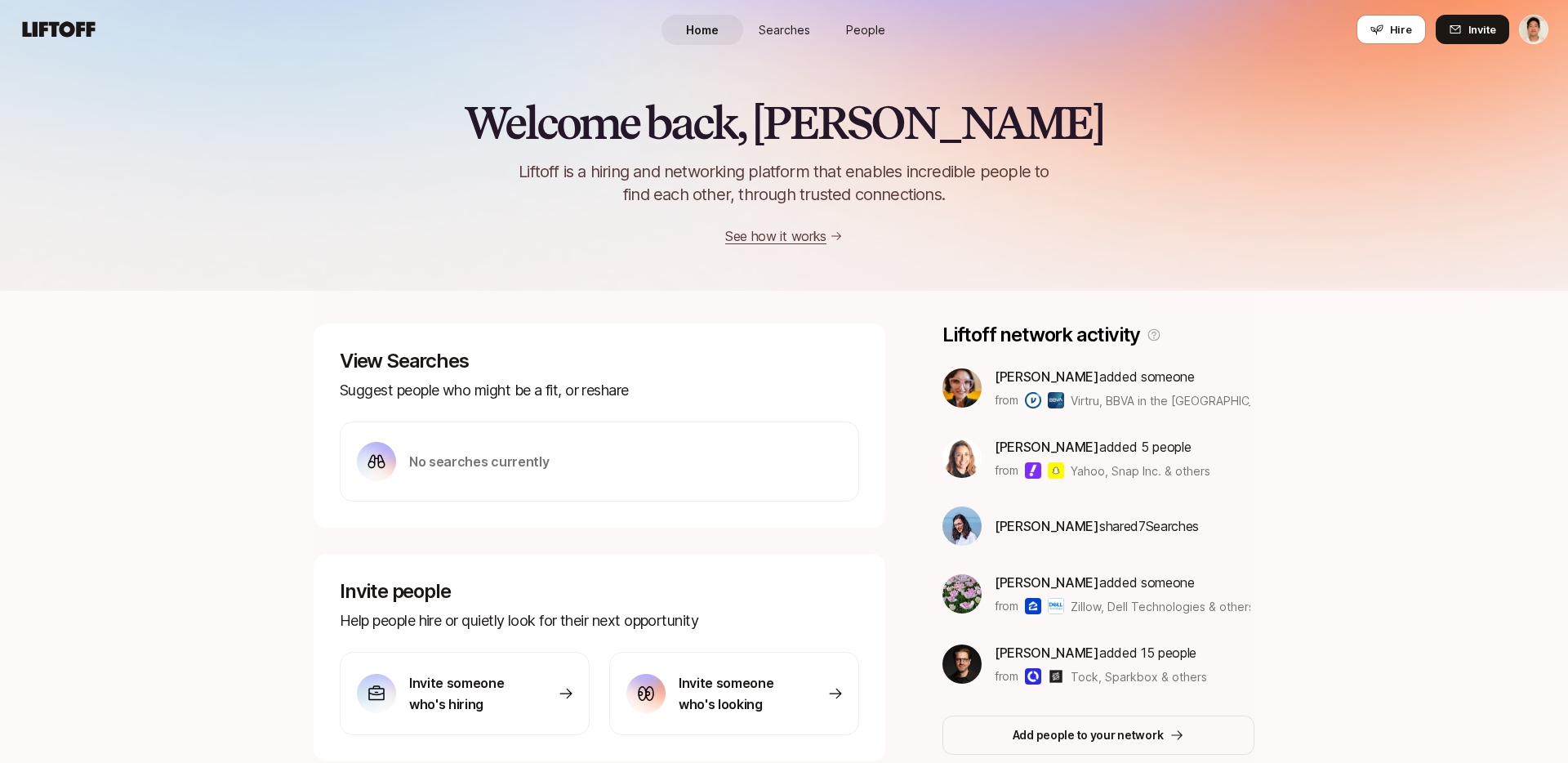
click at [870, 31] on span "People" at bounding box center [865, 30] width 39 height 17
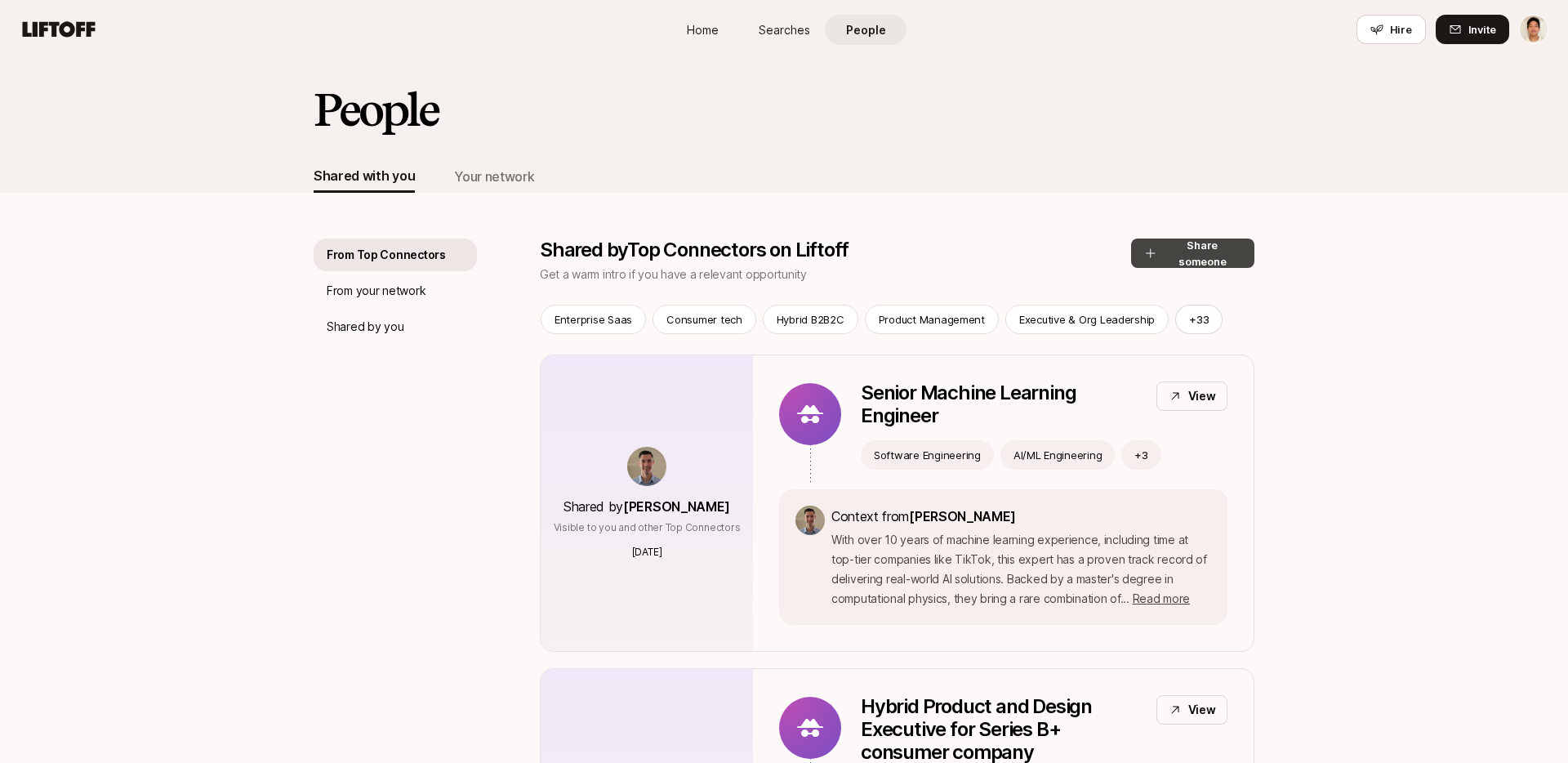
click at [1192, 241] on button "Share someone" at bounding box center [1193, 253] width 123 height 30
click at [1024, 419] on p "Senior Machine Learning Engineer" at bounding box center [1001, 404] width 283 height 45
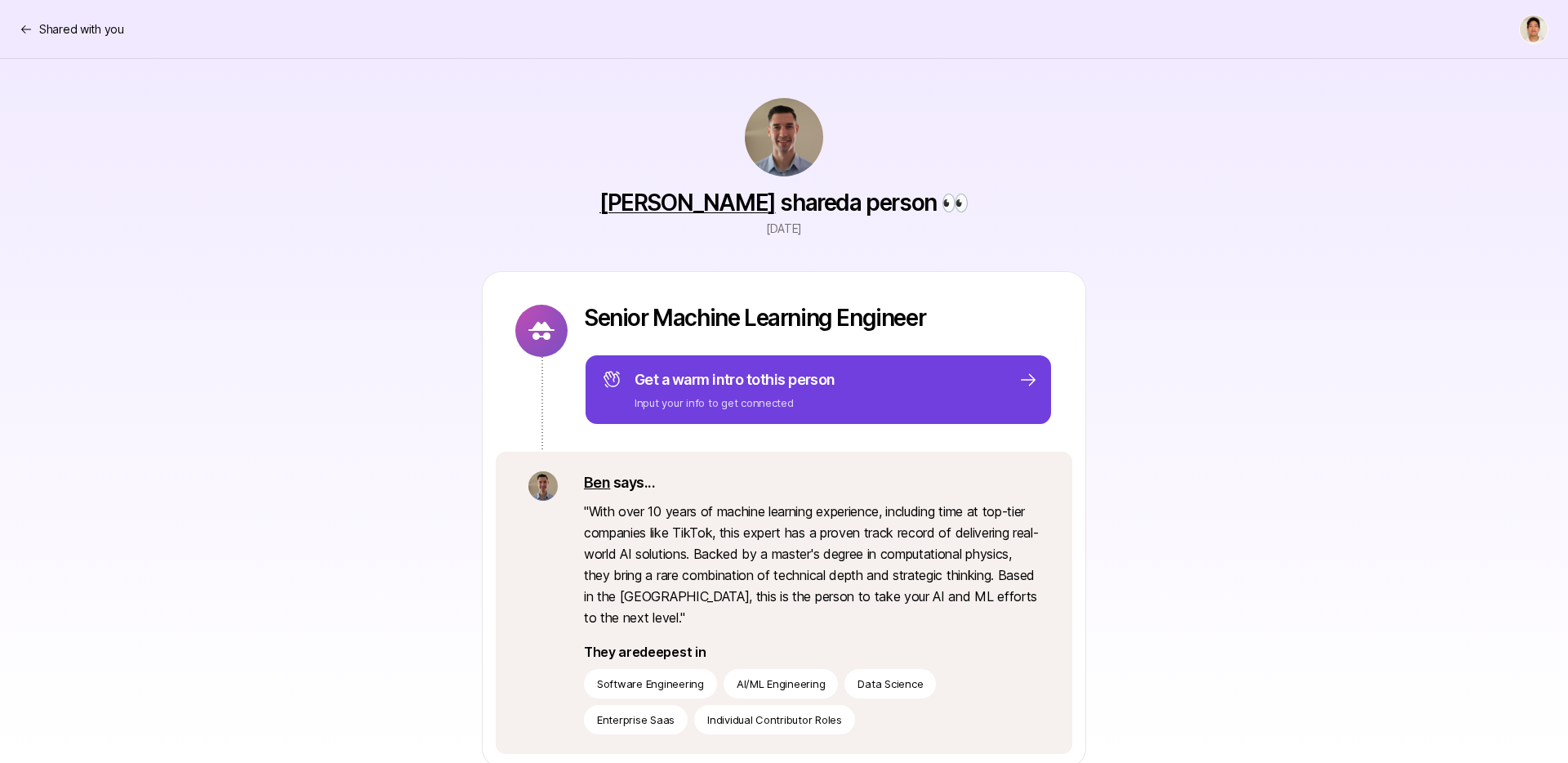
click at [1002, 393] on div "Get a warm intro to this person Input your info to get connected" at bounding box center [820, 389] width 436 height 42
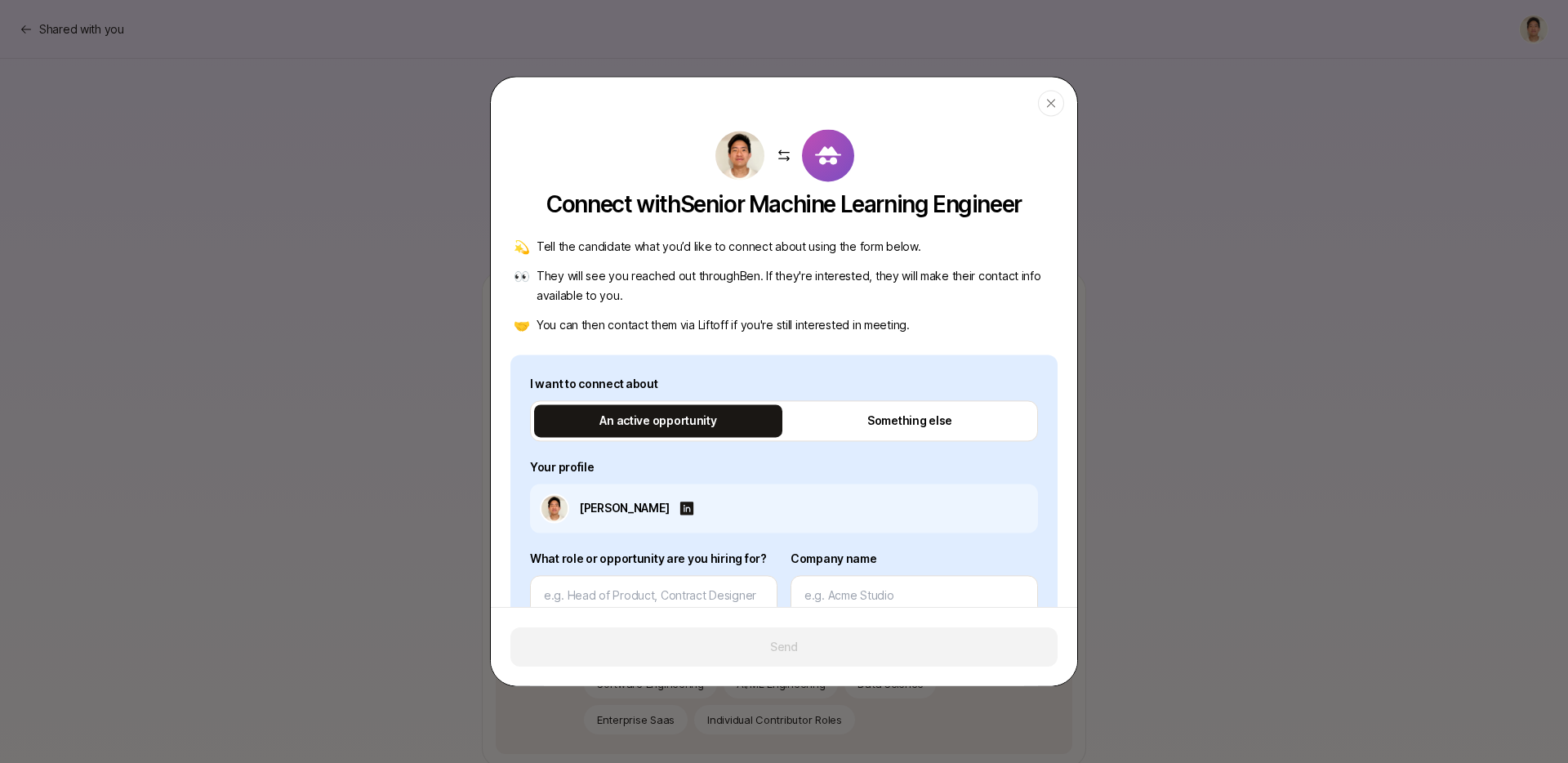
click at [312, 284] on div at bounding box center [784, 382] width 1568 height 763
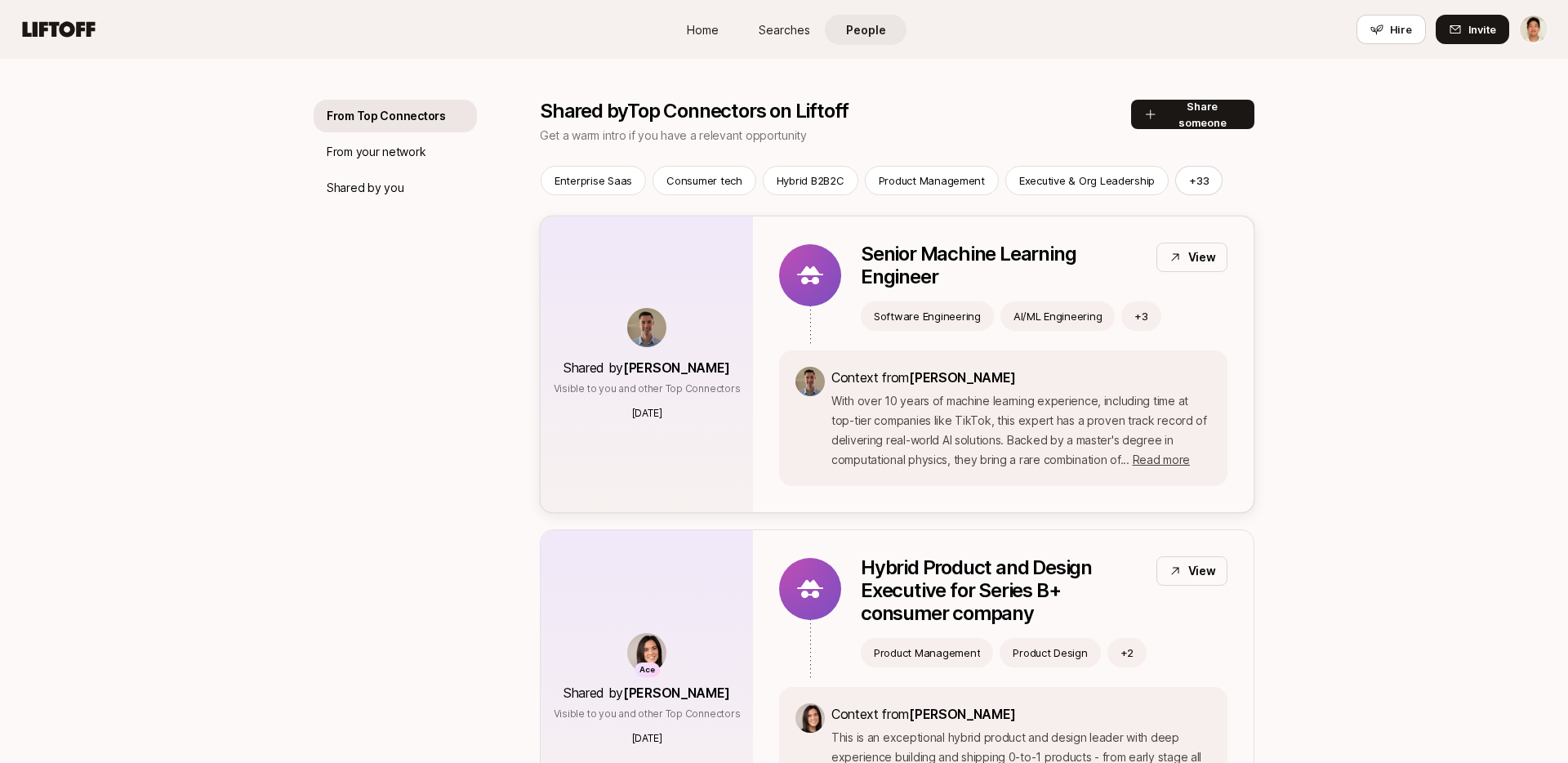
scroll to position [311, 0]
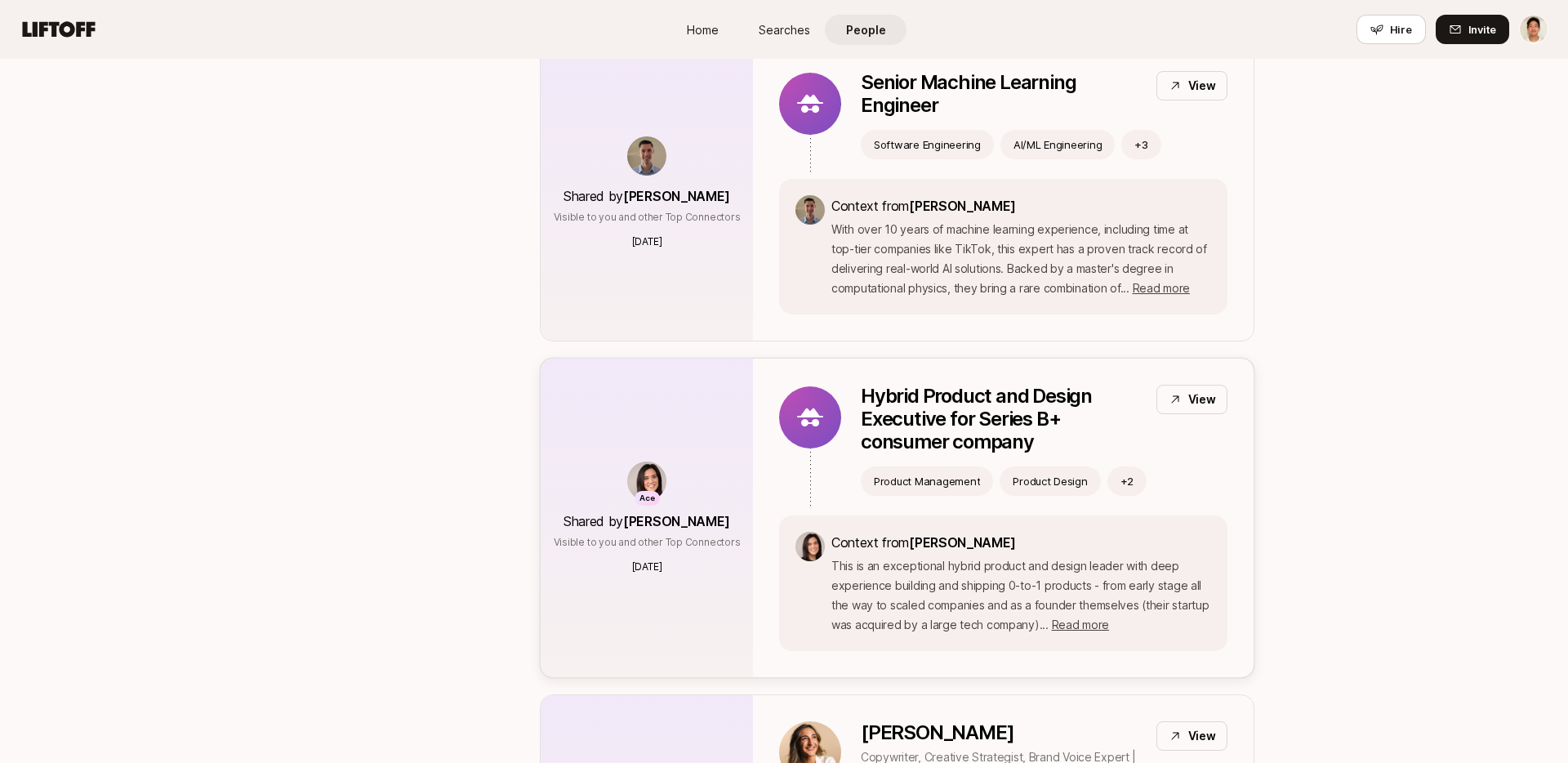
click at [858, 450] on div "Hybrid Product and Design Executive for Series B+ consumer company View Product…" at bounding box center [1003, 450] width 448 height 131
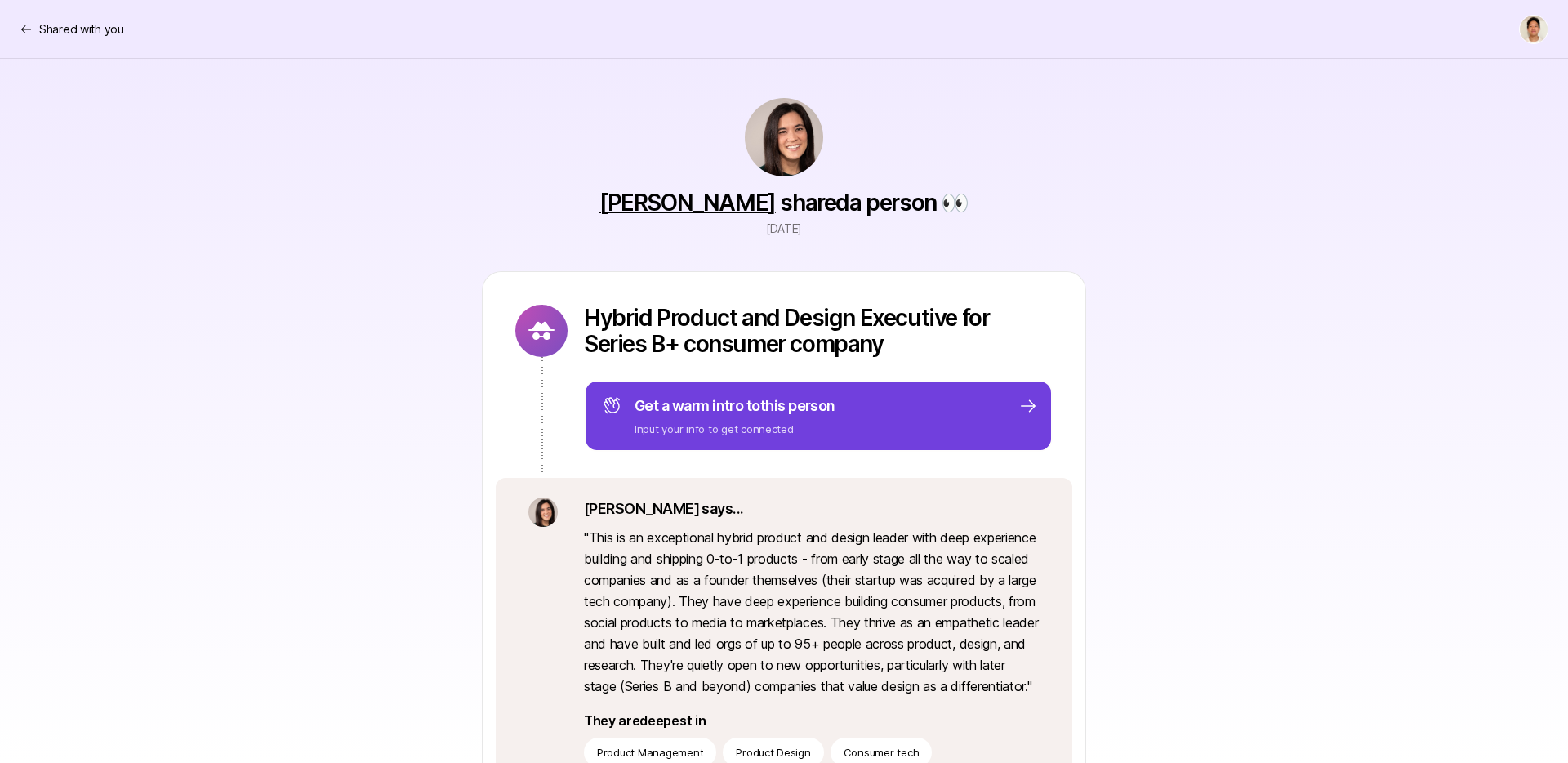
click at [847, 432] on div "Get a warm intro to this person Input your info to get connected" at bounding box center [820, 415] width 436 height 42
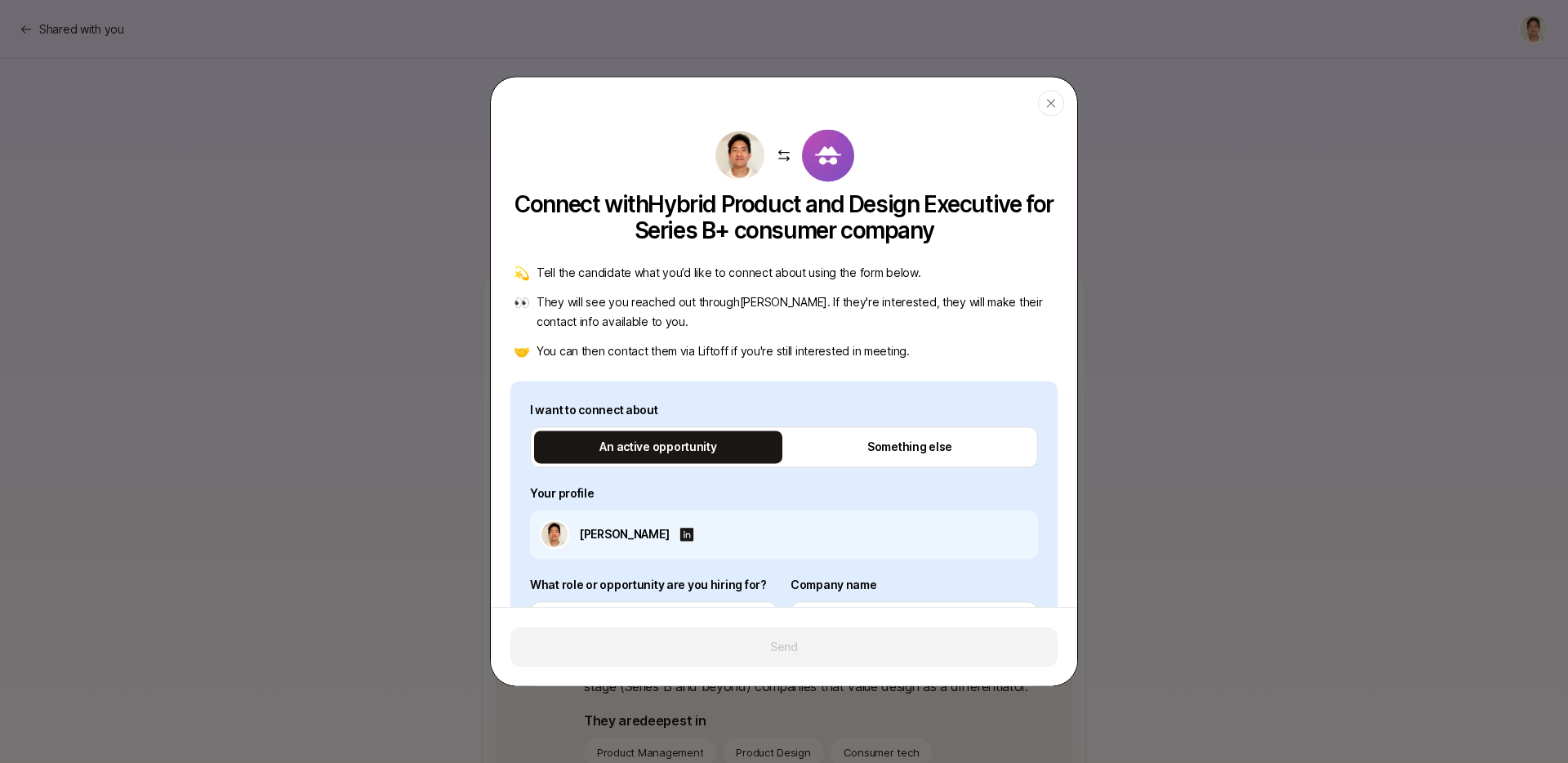
click at [1234, 461] on div at bounding box center [784, 382] width 1568 height 763
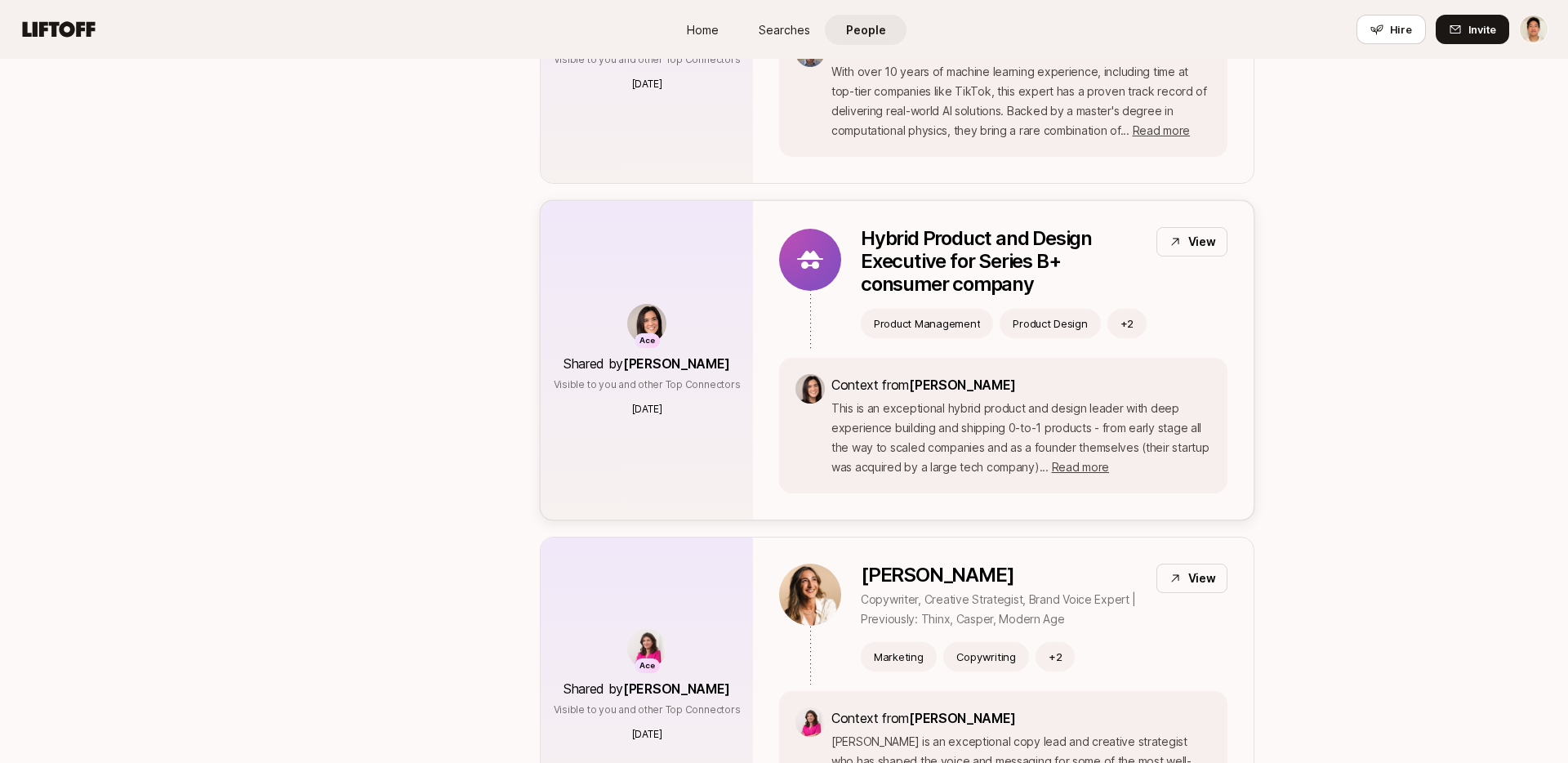
scroll to position [583, 0]
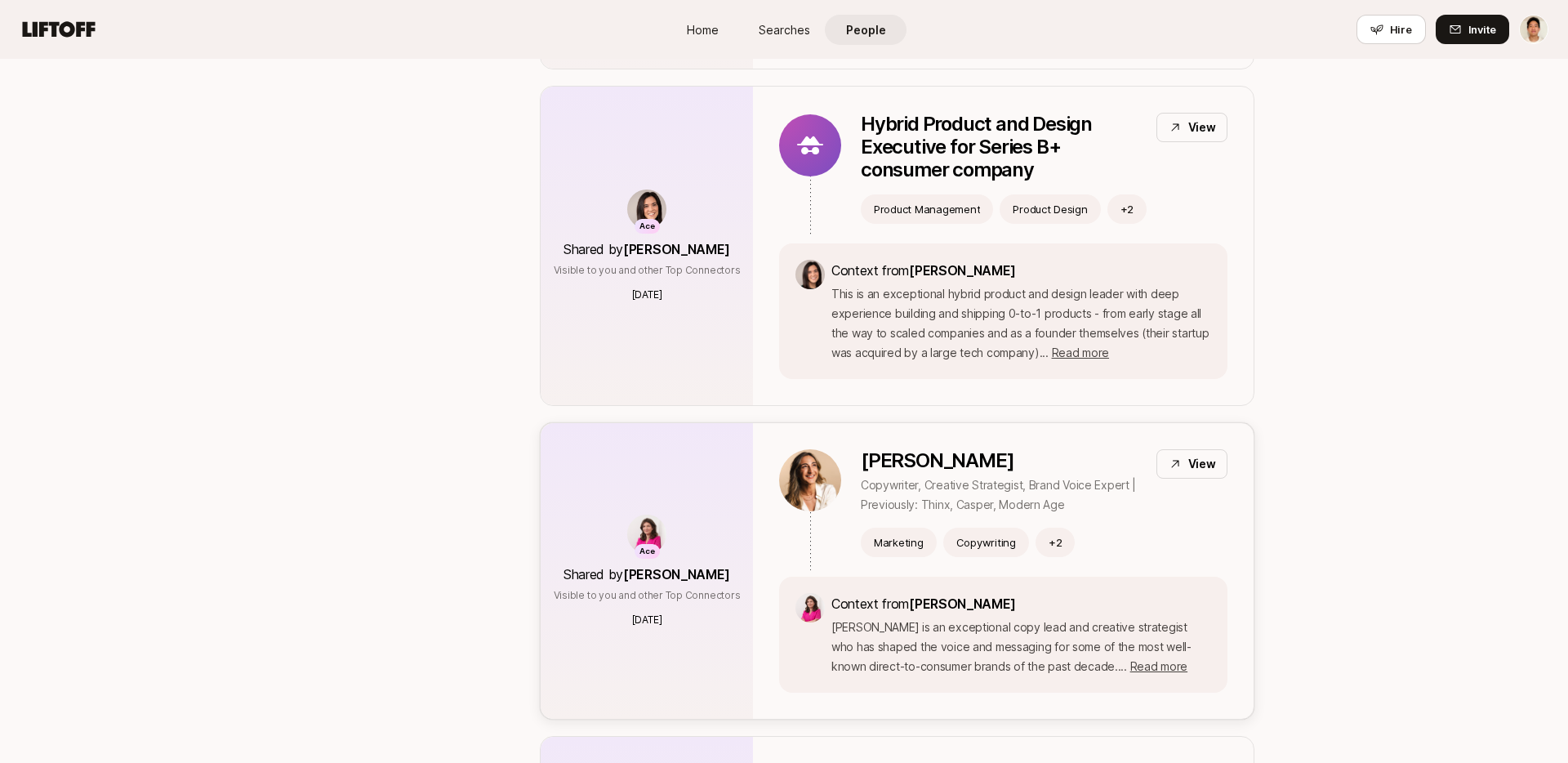
click at [1045, 445] on div "[PERSON_NAME] Copywriter, Creative Strategist, Brand Voice Expert | Previously:…" at bounding box center [1003, 571] width 501 height 296
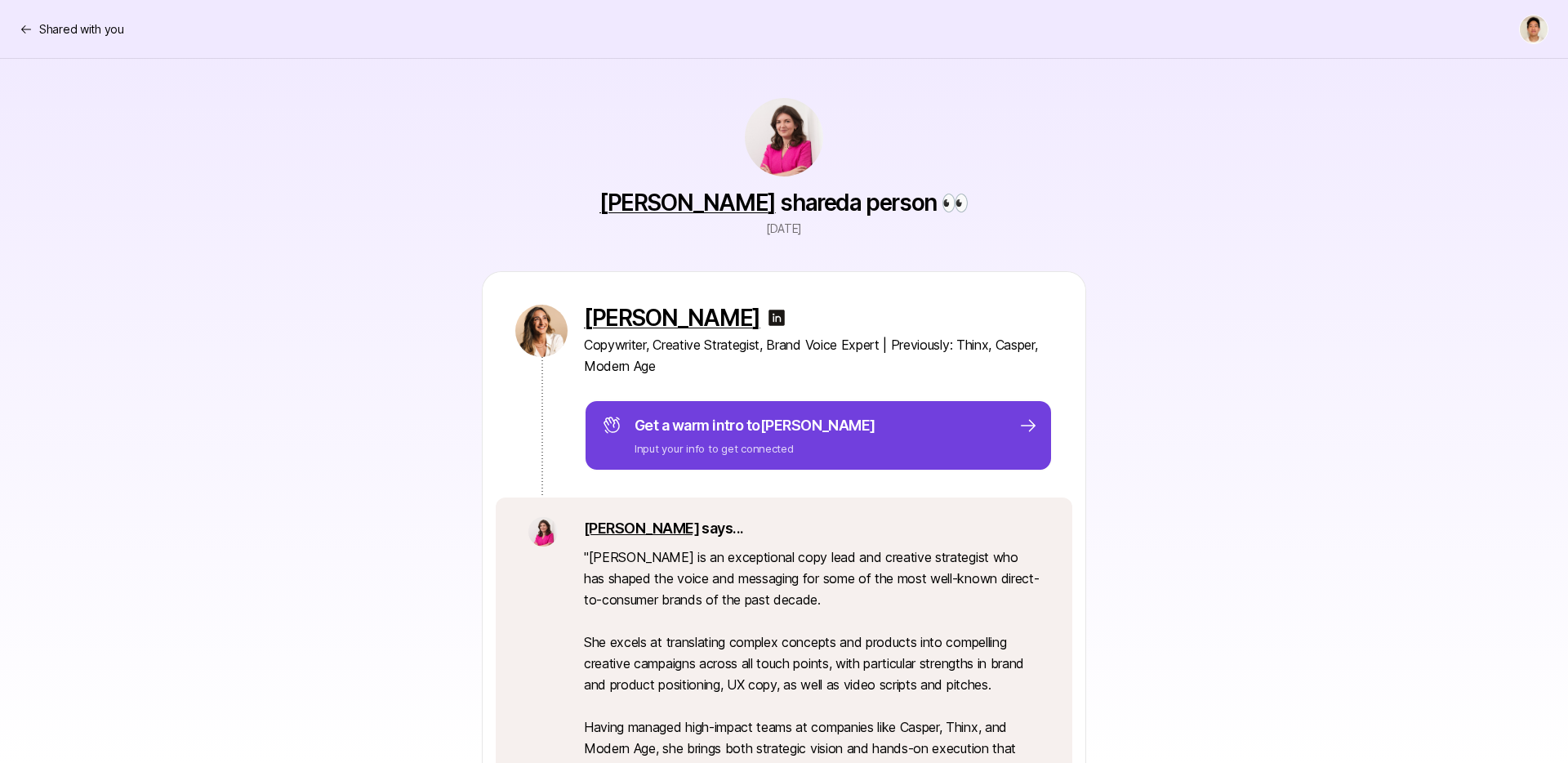
click at [943, 441] on div "Get a warm intro to [PERSON_NAME] Input your info to get connected" at bounding box center [820, 435] width 436 height 42
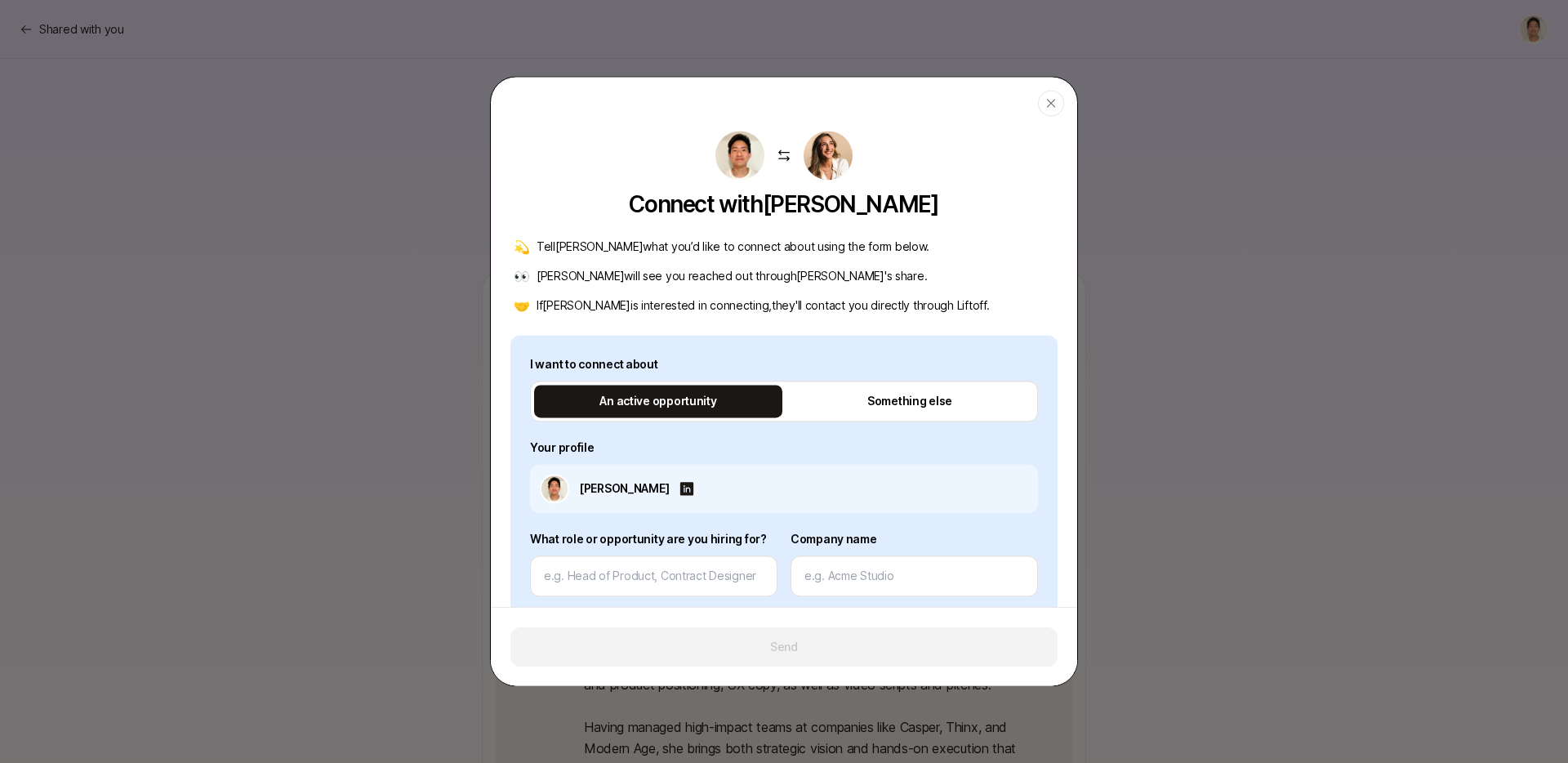
click at [1184, 407] on div at bounding box center [784, 382] width 1568 height 763
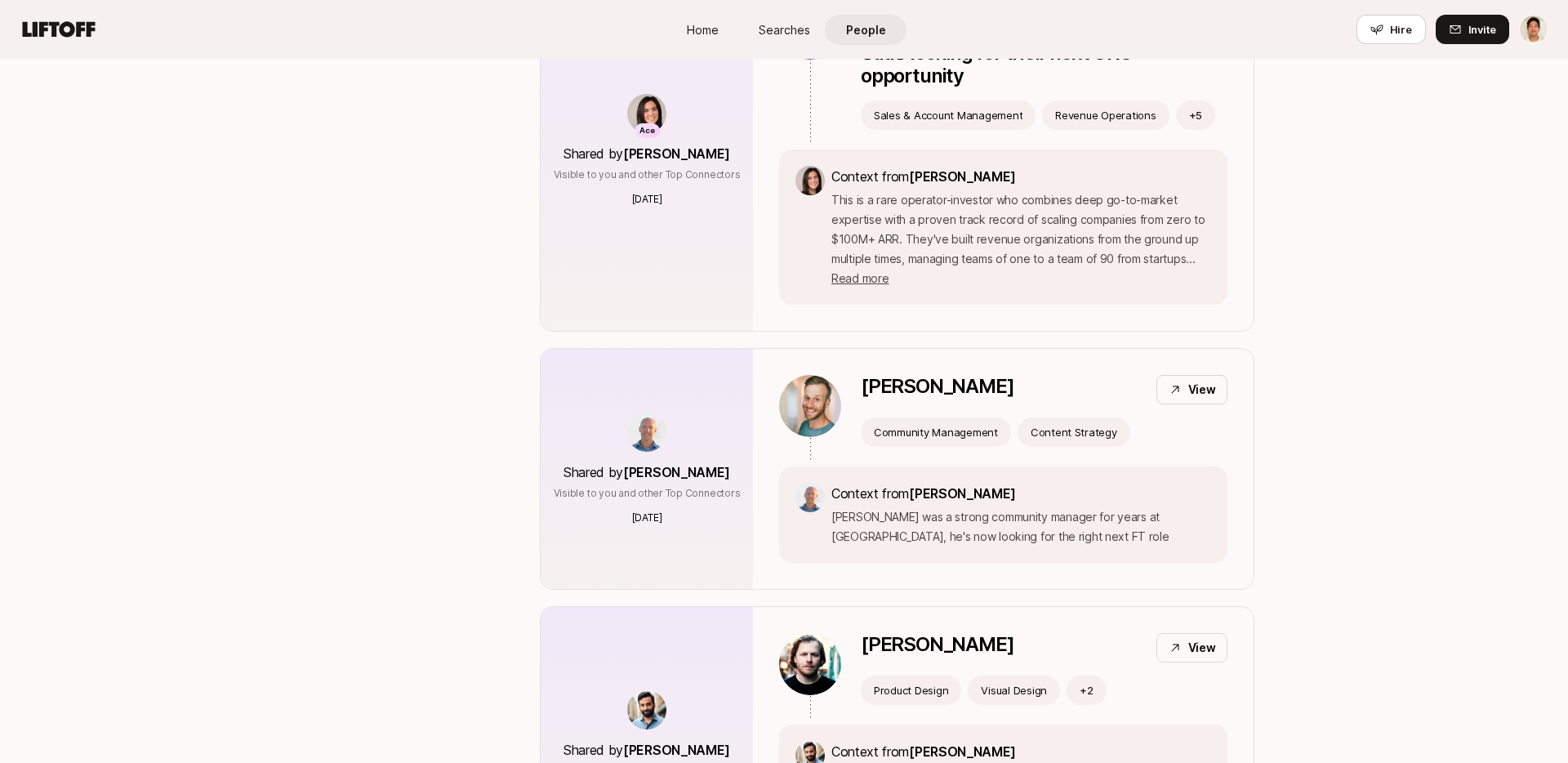
scroll to position [1718, 0]
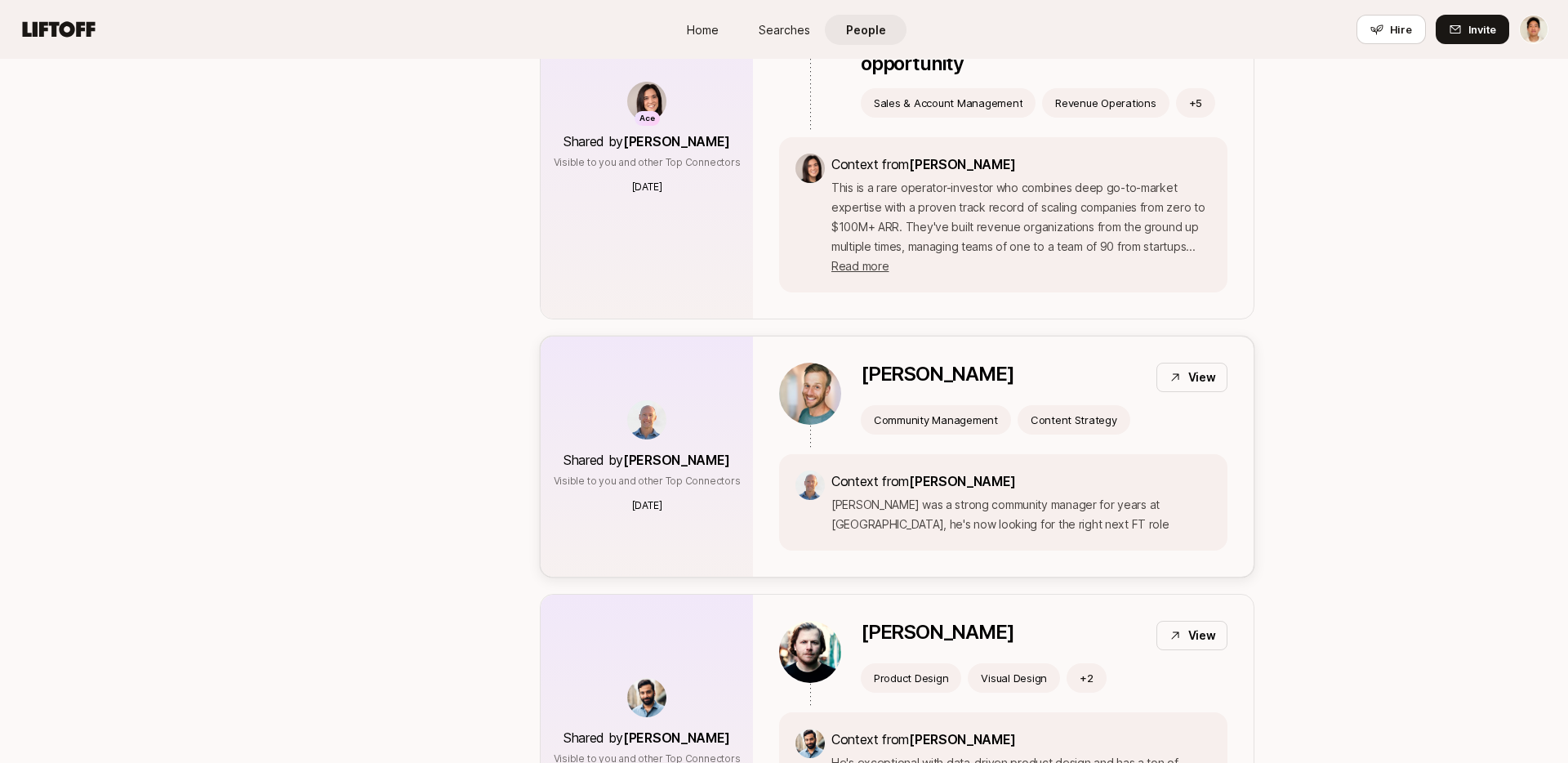
click at [1051, 383] on div "[PERSON_NAME] View" at bounding box center [1044, 378] width 367 height 30
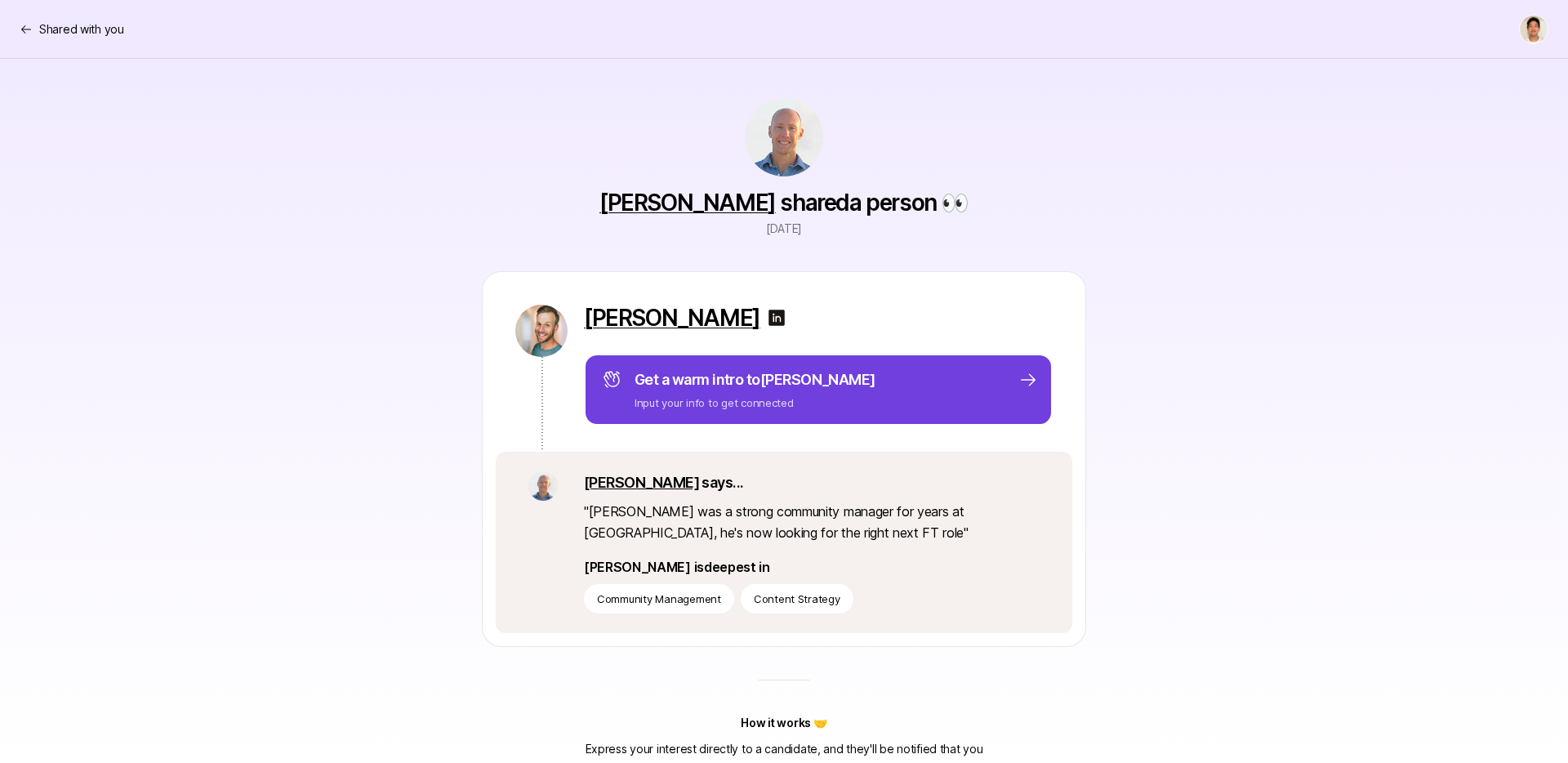
click at [989, 419] on div "Get a warm intro to [PERSON_NAME] Input your info to get connected" at bounding box center [818, 389] width 469 height 72
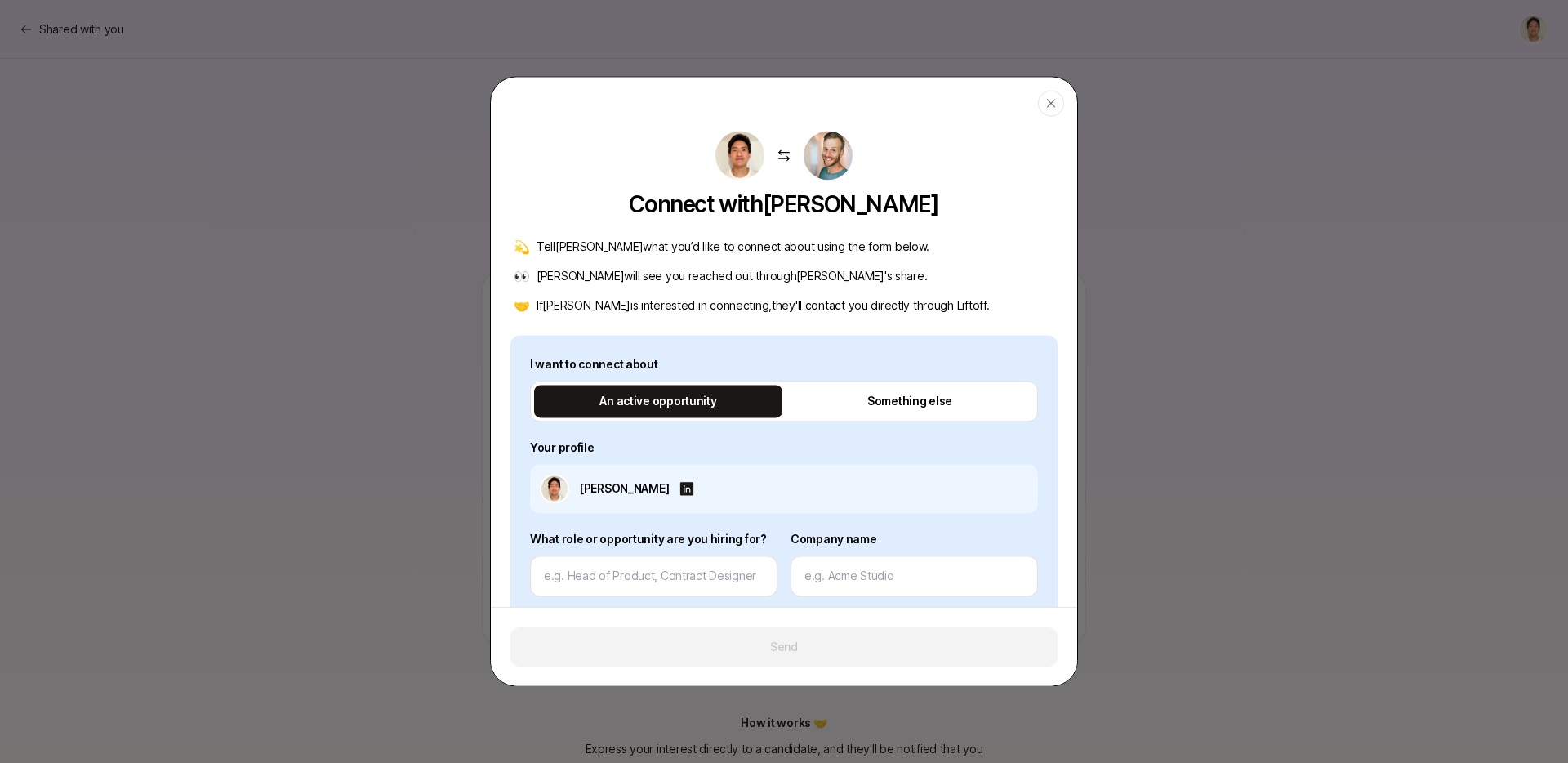
click at [1208, 442] on div at bounding box center [784, 382] width 1568 height 763
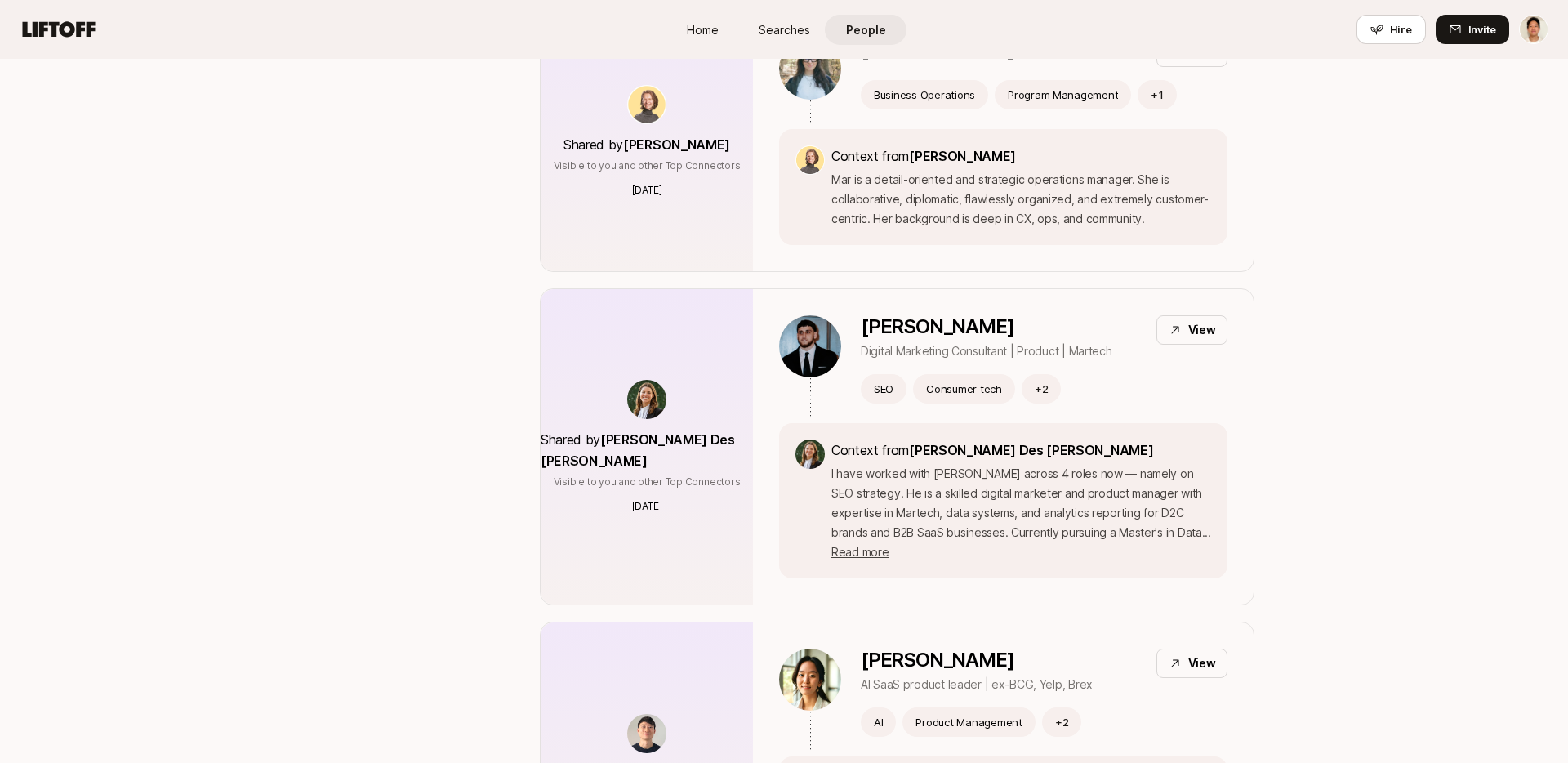
scroll to position [3135, 0]
click at [1107, 378] on div "SEO Consumer tech + 2" at bounding box center [1044, 388] width 367 height 30
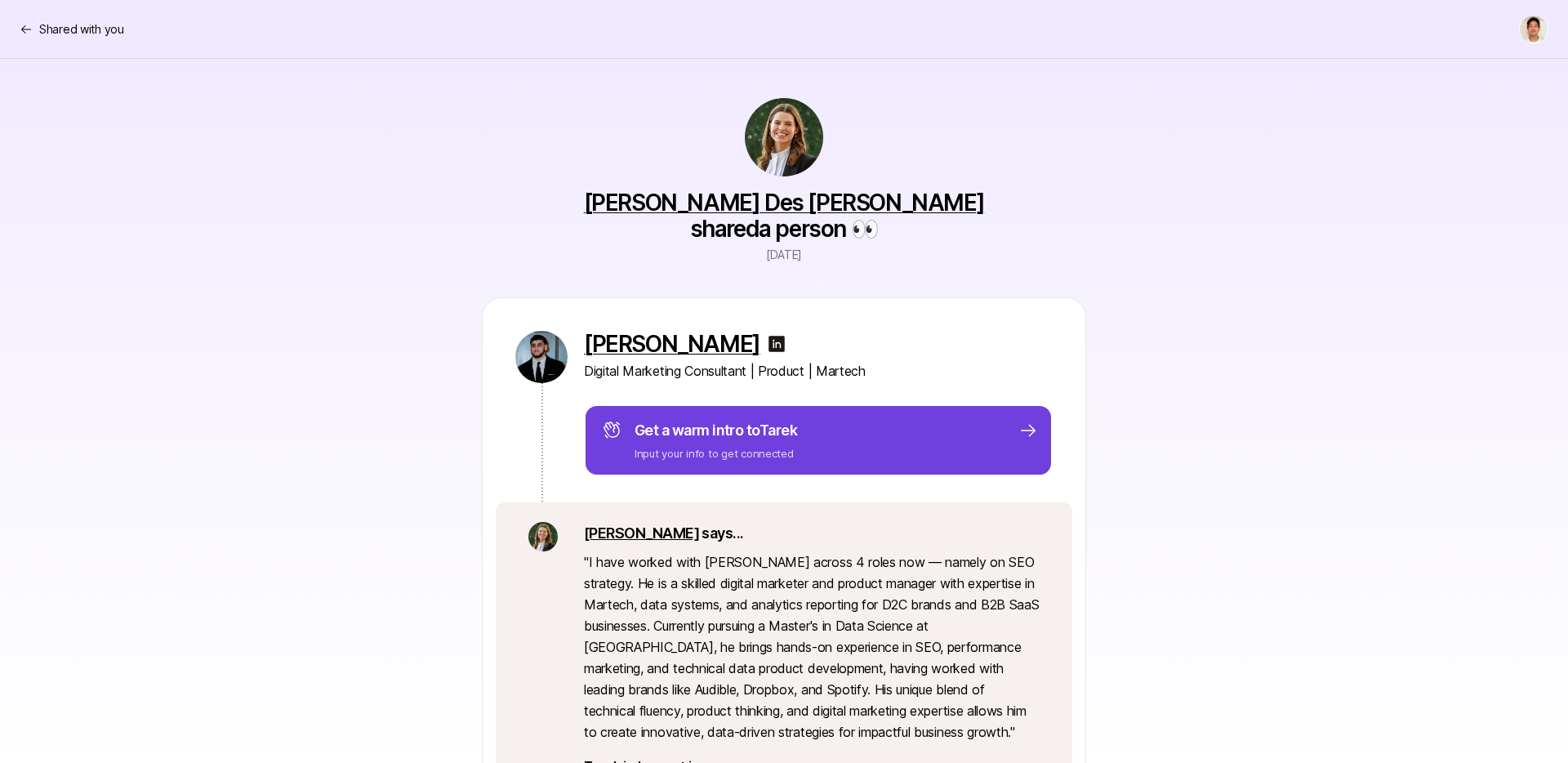
click at [783, 404] on div "Get a warm intro to Tarek Input your info to get connected" at bounding box center [818, 440] width 469 height 72
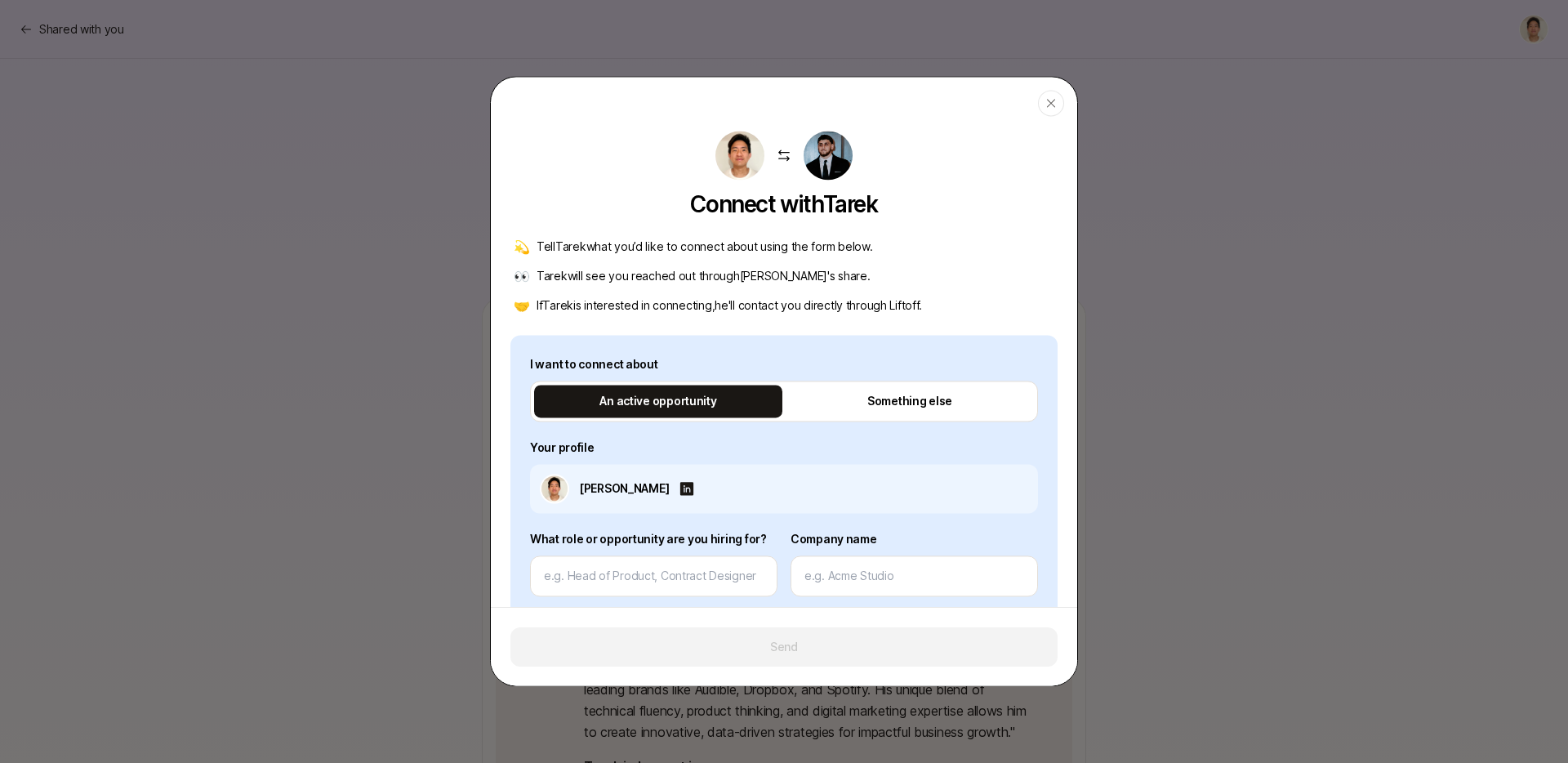
click at [1182, 427] on div at bounding box center [784, 382] width 1568 height 763
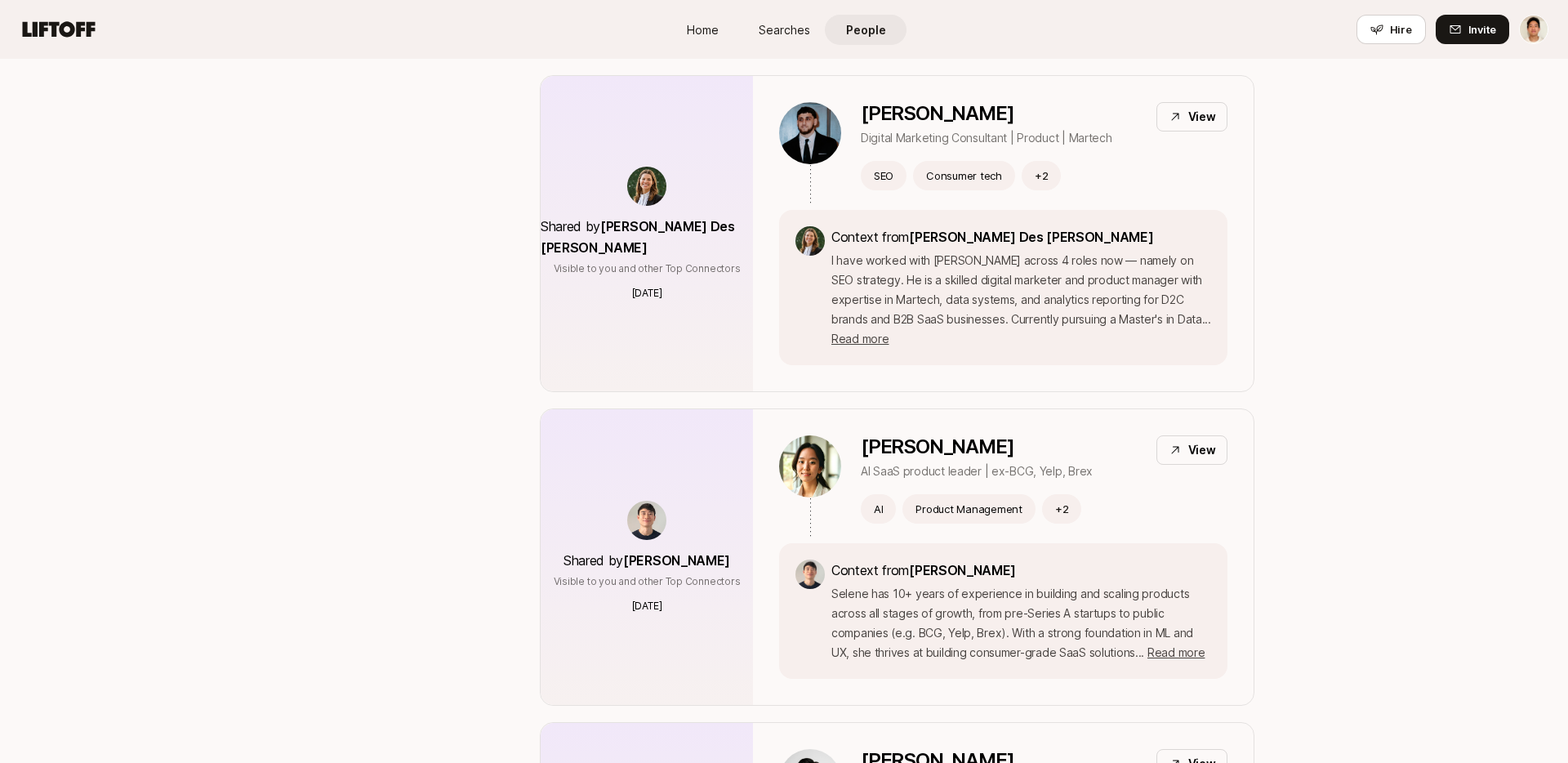
scroll to position [3568, 0]
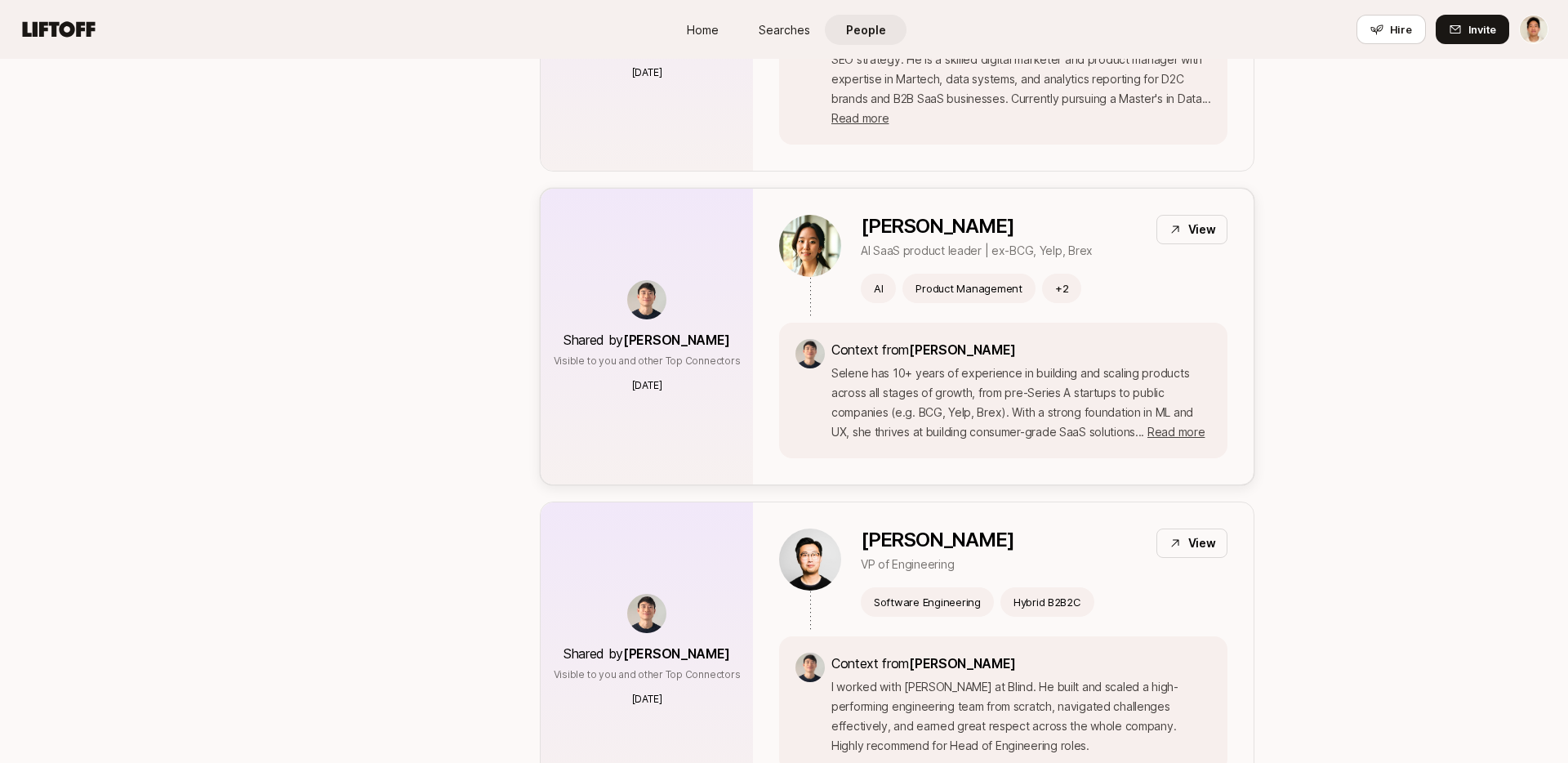
click at [1148, 274] on div "AI Product Management + 2" at bounding box center [1044, 289] width 367 height 30
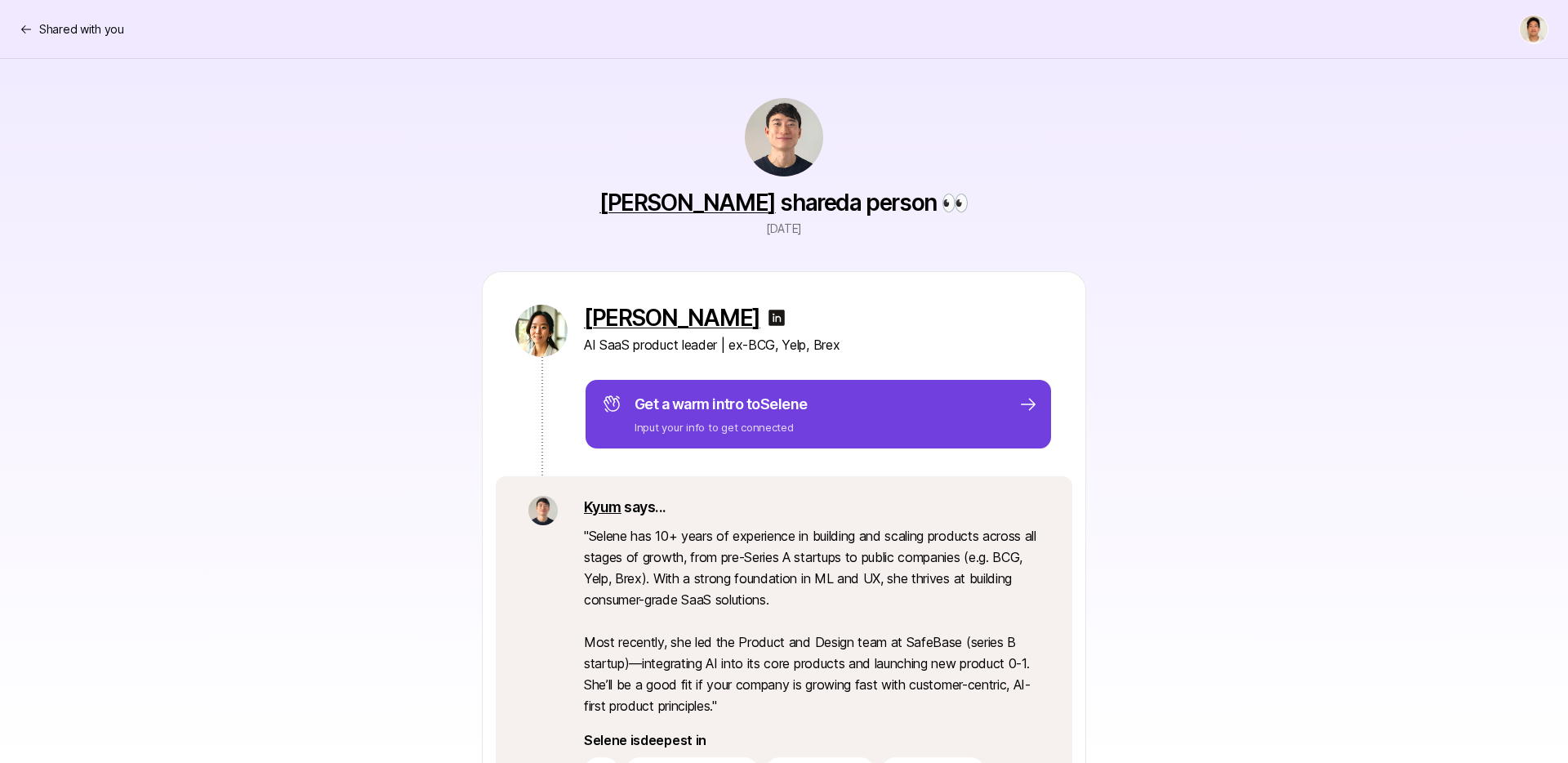
click at [800, 395] on span "to Selene" at bounding box center [777, 403] width 61 height 17
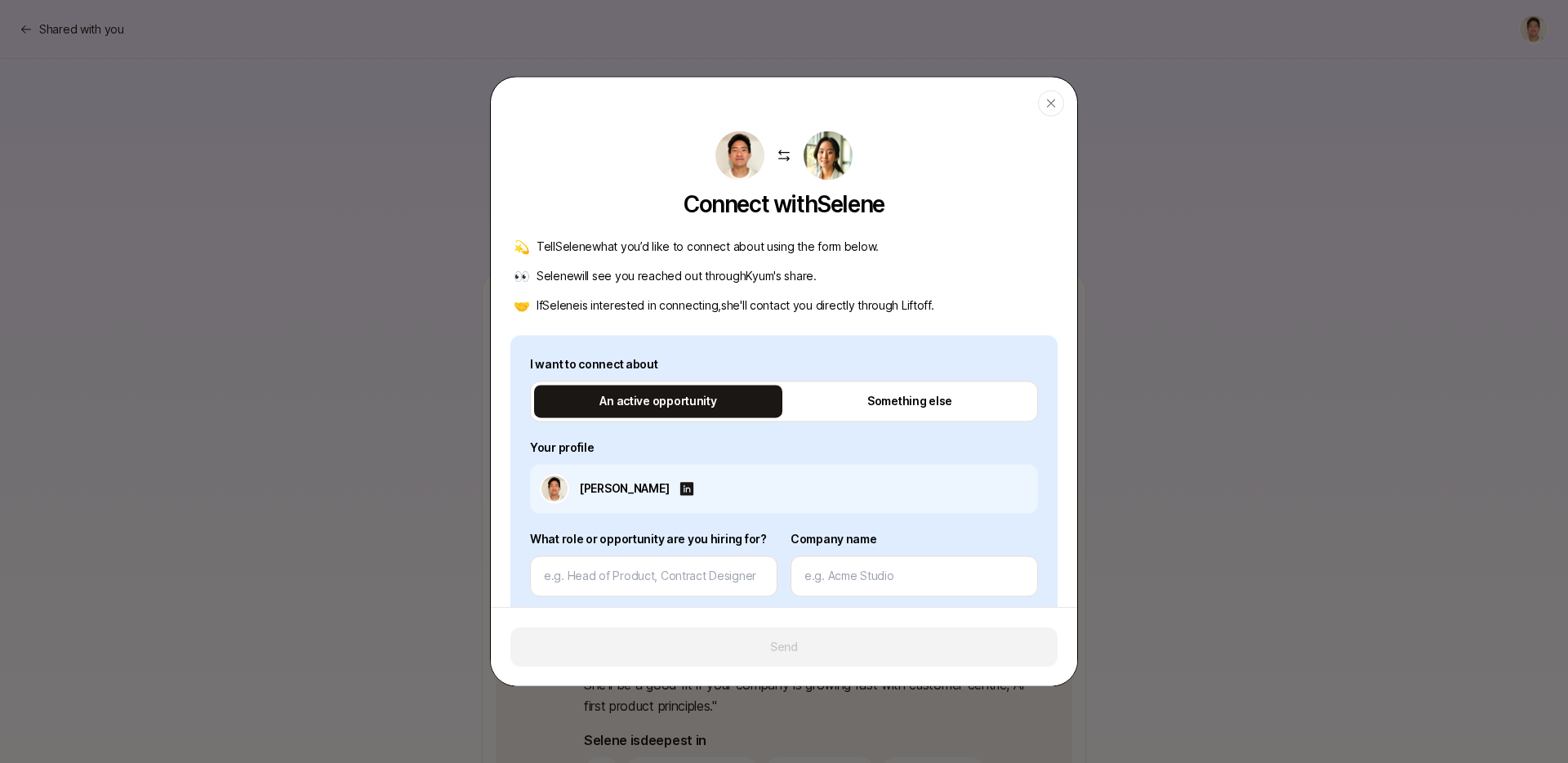
type textarea "x"
click at [1200, 340] on div at bounding box center [784, 382] width 1568 height 763
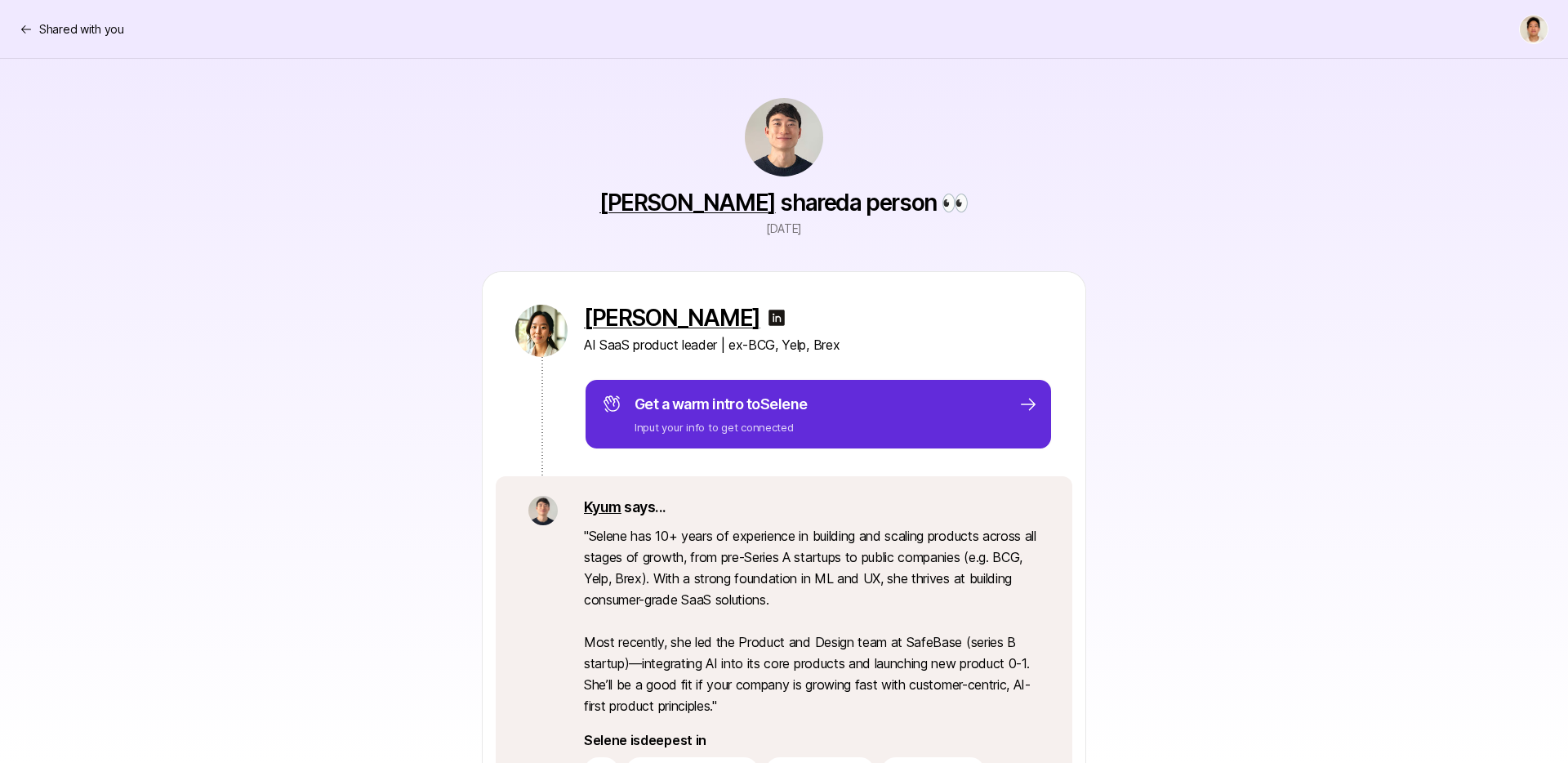
scroll to position [3568, 0]
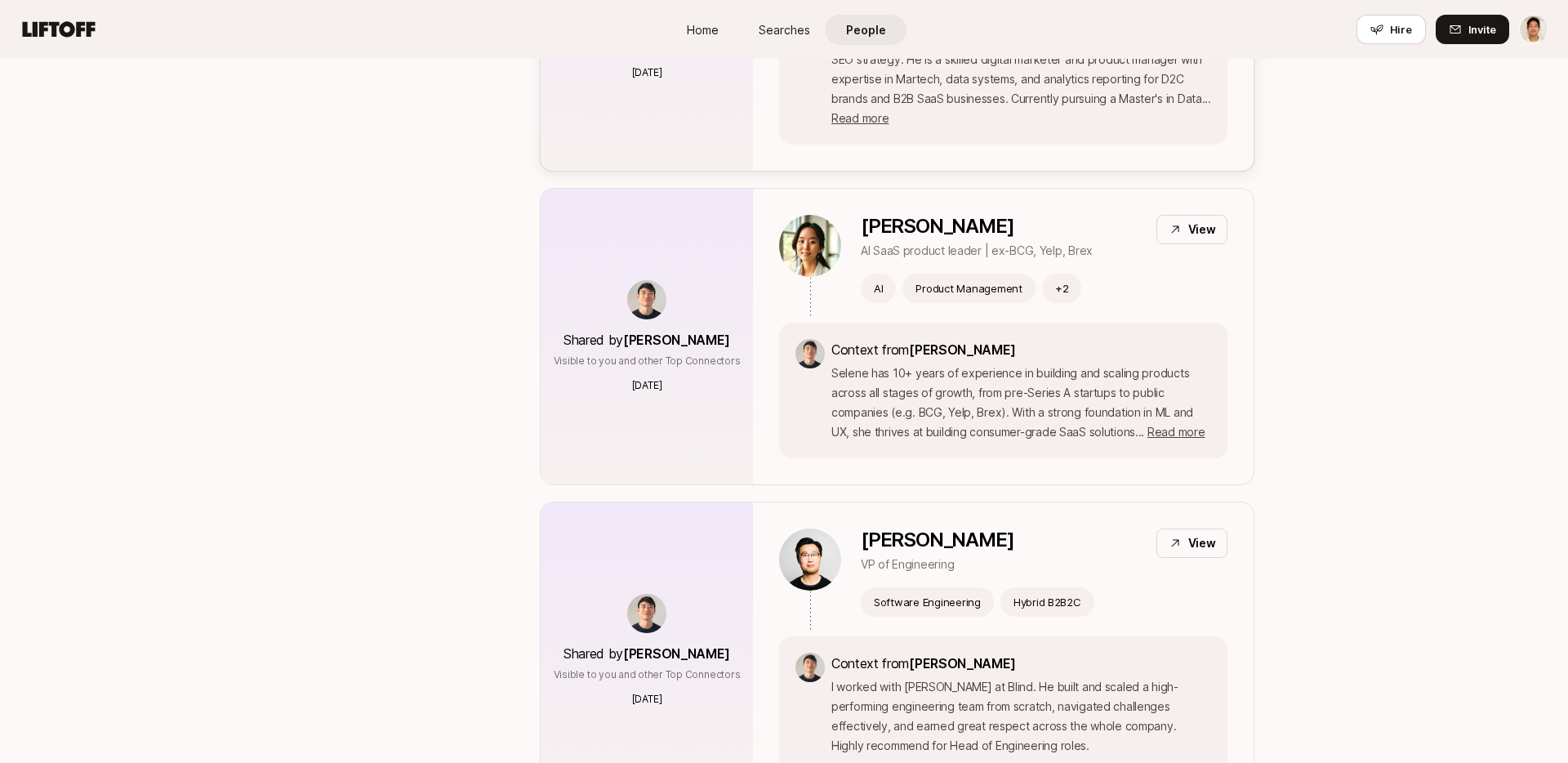
click at [558, 133] on div "Shared by [PERSON_NAME] Des [PERSON_NAME] Visible to you and other Top Connecto…" at bounding box center [647, 13] width 212 height 315
